Goal: Task Accomplishment & Management: Manage account settings

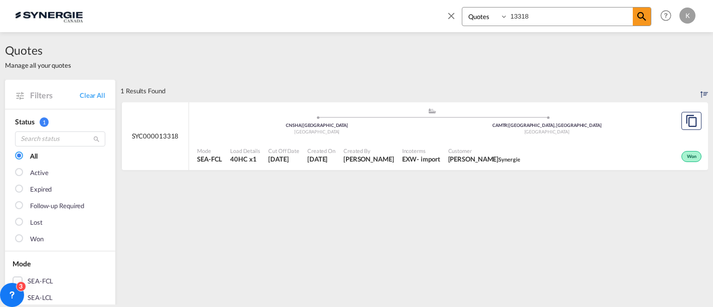
select select "Quotes"
drag, startPoint x: 497, startPoint y: 18, endPoint x: 487, endPoint y: 19, distance: 10.1
click at [487, 19] on div "Bookings Quotes Enquiries 13318" at bounding box center [556, 16] width 189 height 19
type input "14007"
click at [387, 141] on div "Mode SEA-FCL Load Details 40HC x1 Cut Off Date 12 Aug 2025 Created On 12 Aug 20…" at bounding box center [448, 155] width 519 height 30
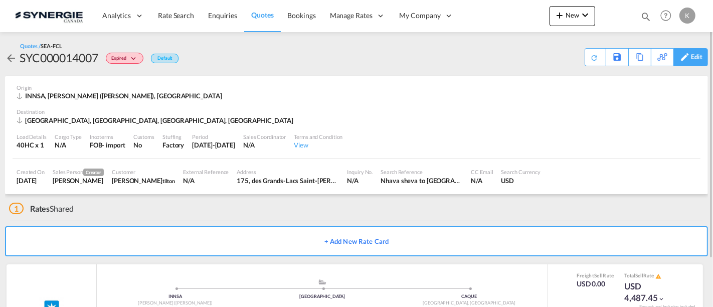
click at [697, 54] on div "Edit" at bounding box center [697, 57] width 12 height 17
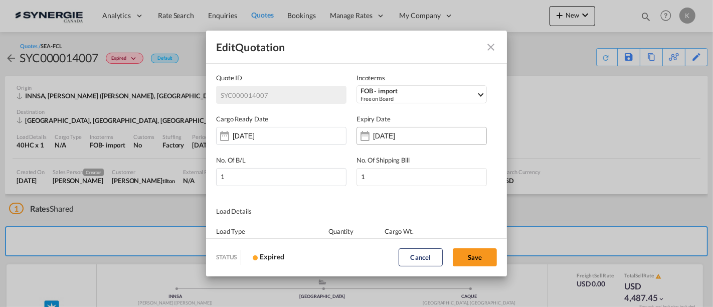
click at [375, 138] on input "[DATE]" at bounding box center [404, 136] width 63 height 8
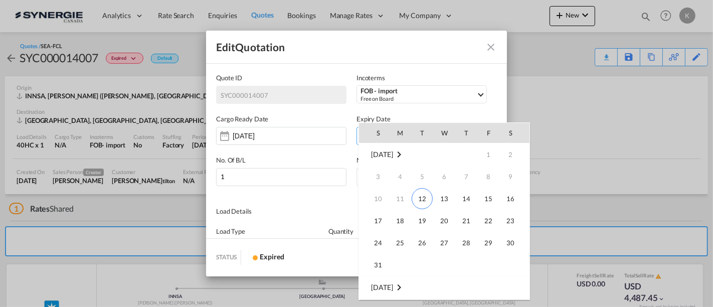
click at [584, 133] on div at bounding box center [356, 153] width 713 height 307
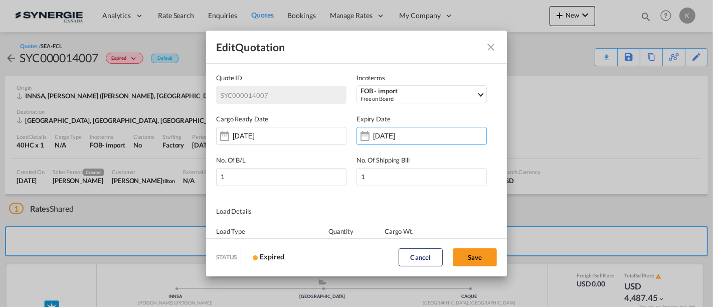
click at [488, 46] on md-icon "Close dialog" at bounding box center [491, 47] width 12 height 12
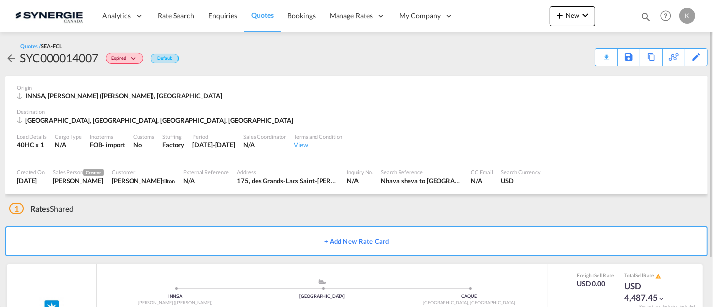
scroll to position [57, 0]
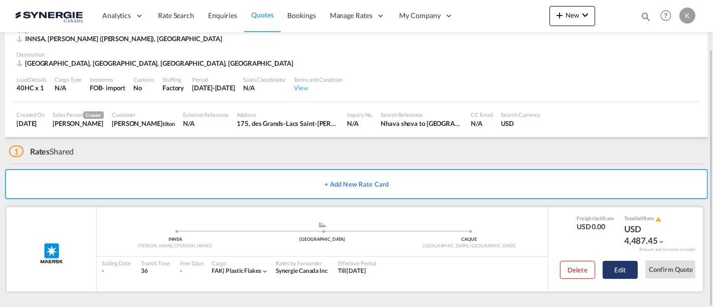
click at [626, 264] on button "Edit" at bounding box center [620, 270] width 35 height 18
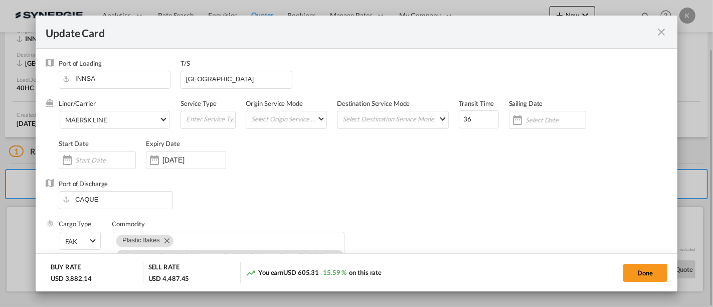
select select "per B/L"
select select "per container"
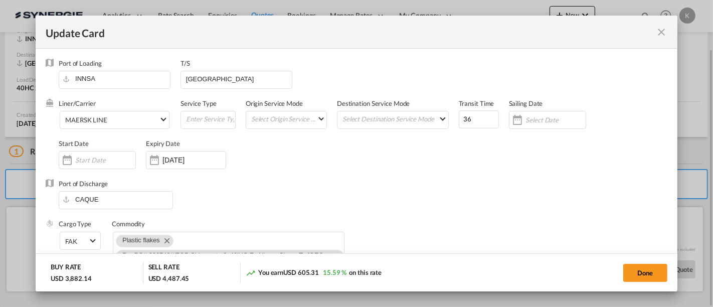
select select "per container"
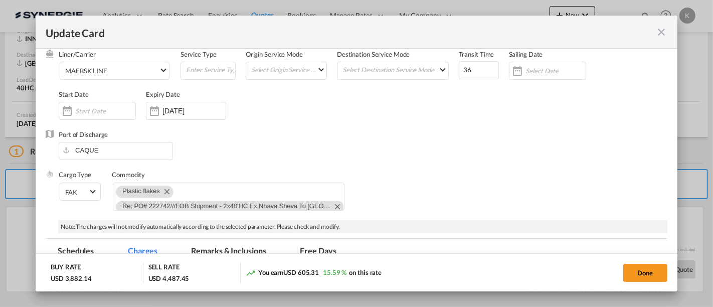
scroll to position [0, 0]
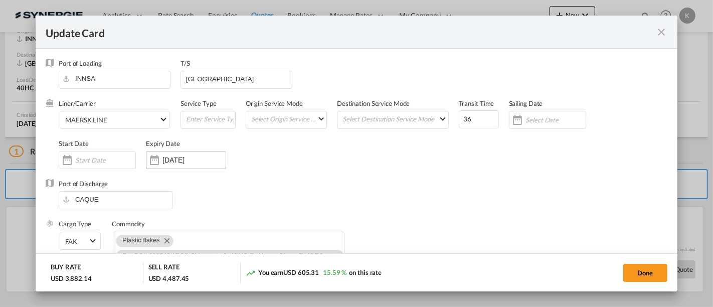
click at [187, 159] on input "[DATE]" at bounding box center [193, 160] width 63 height 8
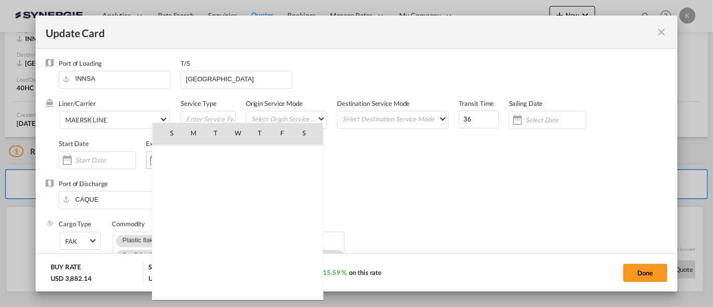
scroll to position [232086, 0]
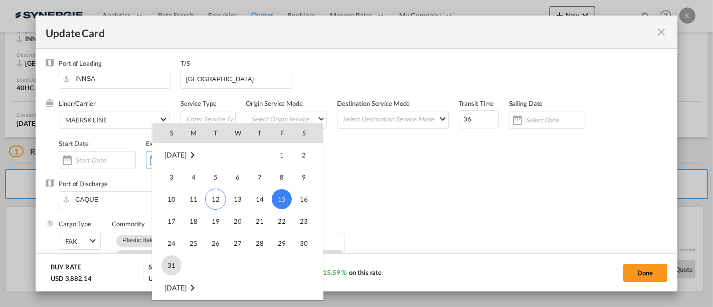
click at [170, 263] on span "31" at bounding box center [171, 265] width 20 height 20
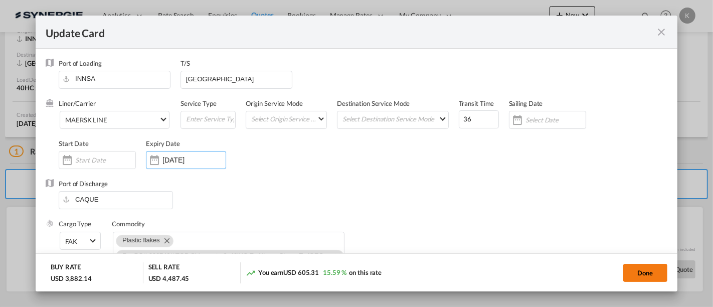
click at [643, 270] on button "Done" at bounding box center [645, 273] width 44 height 18
type input "[DATE]"
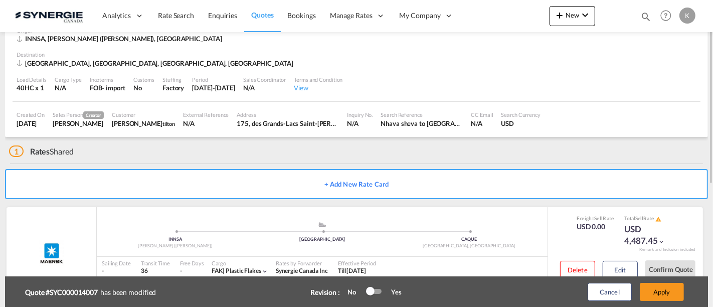
scroll to position [2, 0]
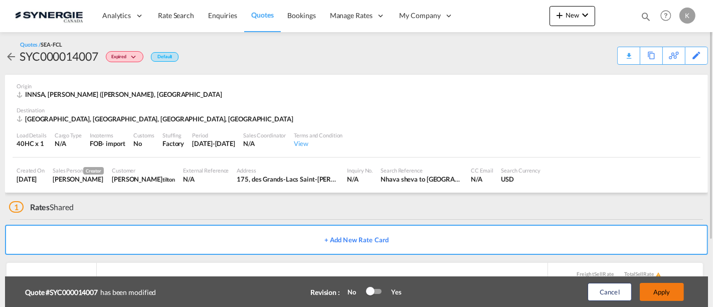
click at [661, 286] on button "Apply" at bounding box center [662, 292] width 44 height 18
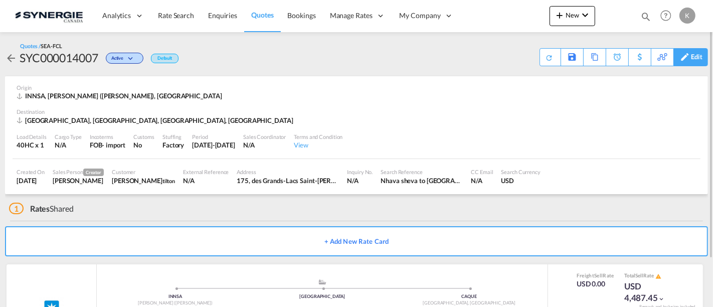
click at [698, 59] on div "Edit" at bounding box center [697, 57] width 12 height 17
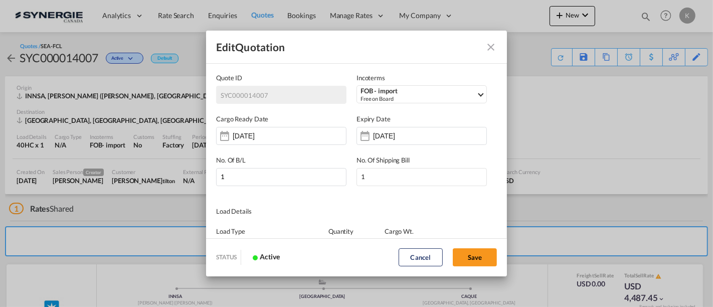
scroll to position [0, 0]
click at [400, 136] on input "[DATE]" at bounding box center [404, 136] width 63 height 8
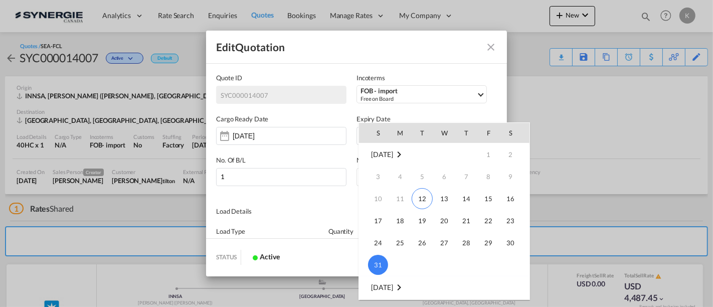
click at [579, 137] on div at bounding box center [356, 153] width 713 height 307
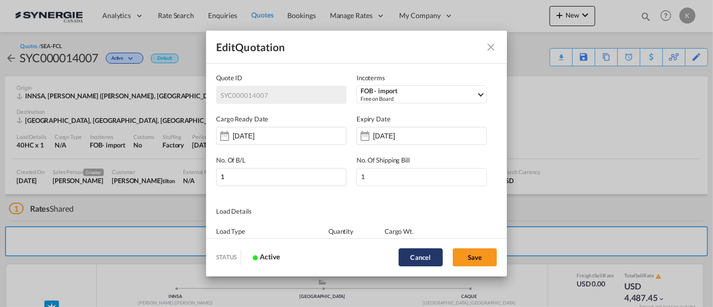
click at [415, 257] on button "Cancel" at bounding box center [421, 257] width 44 height 18
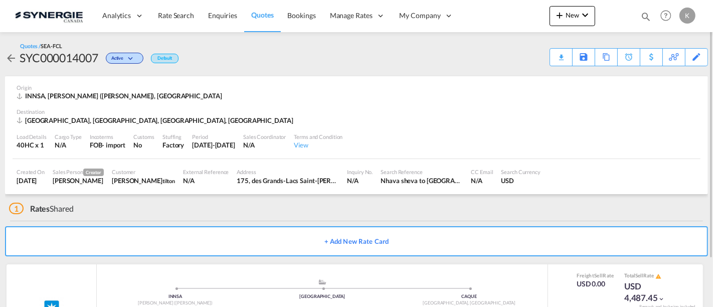
scroll to position [57, 0]
